Goal: Transaction & Acquisition: Obtain resource

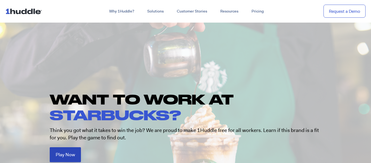
click at [64, 157] on link "Play Now" at bounding box center [65, 154] width 31 height 15
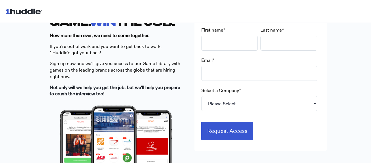
scroll to position [176, 0]
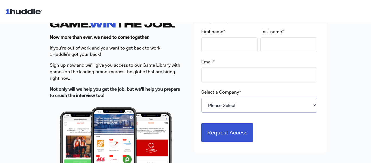
click at [224, 107] on select "Please Select 7-Eleven Ace Hardware Albertsons Companies ALDI Amazon Aveanna He…" at bounding box center [259, 104] width 116 height 15
click at [134, 54] on p "If you’re out of work and you want to get back to work, 1Huddle’s got your back!" at bounding box center [116, 51] width 132 height 13
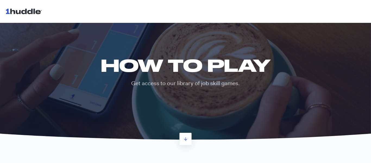
scroll to position [13, 0]
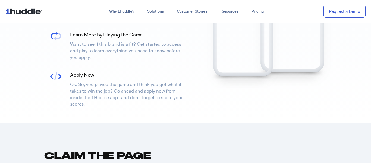
scroll to position [306, 0]
